Goal: Task Accomplishment & Management: Use online tool/utility

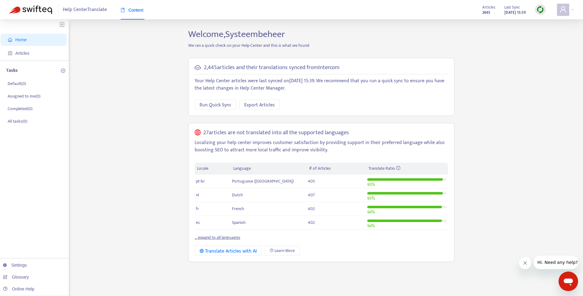
click at [530, 69] on div "Home Articles Tasks Default ( 0 ) Assigned to me ( 0 ) Completed ( 0 ) All task…" at bounding box center [291, 208] width 564 height 358
click at [541, 6] on img at bounding box center [540, 10] width 8 height 8
click at [550, 23] on link "Quick Sync" at bounding box center [553, 22] width 26 height 7
click at [129, 44] on div "Home Articles Tasks Default ( 0 ) Assigned to me ( 0 ) Completed ( 0 ) All task…" at bounding box center [291, 208] width 564 height 358
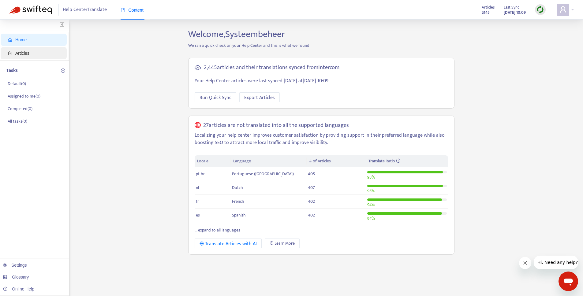
click at [40, 56] on span "Articles" at bounding box center [35, 53] width 54 height 12
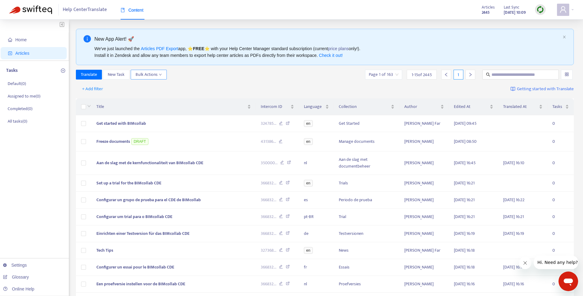
click at [156, 76] on span "Bulk Actions" at bounding box center [149, 74] width 26 height 7
click at [251, 79] on div "Translate New Task Bulk Actions Page 1 of 163 1 - 15 of 2445 1" at bounding box center [325, 75] width 498 height 10
click at [98, 89] on span "+ Add filter" at bounding box center [92, 88] width 21 height 7
click at [100, 101] on span "Language" at bounding box center [101, 101] width 38 height 7
click at [114, 88] on div "Language: All" at bounding box center [99, 88] width 46 height 9
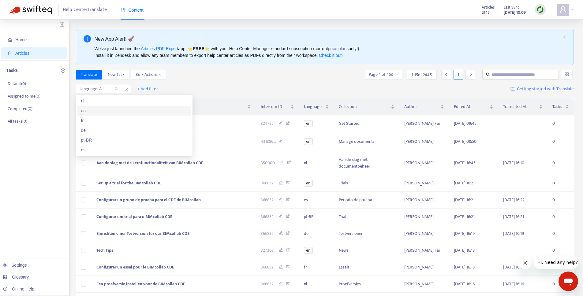
click at [114, 107] on div "en" at bounding box center [134, 110] width 106 height 7
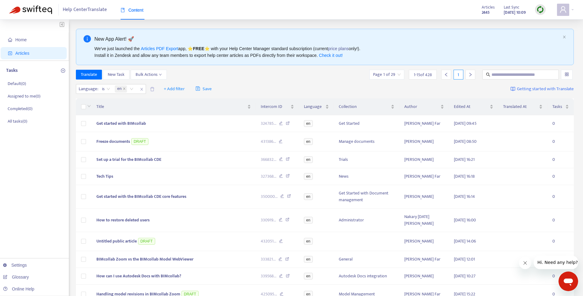
click at [282, 84] on div "Language : is en + Add filter Save Getting started with Translate" at bounding box center [325, 89] width 498 height 14
click at [518, 75] on input "text" at bounding box center [520, 74] width 59 height 7
type input "********"
